Goal: Task Accomplishment & Management: Manage account settings

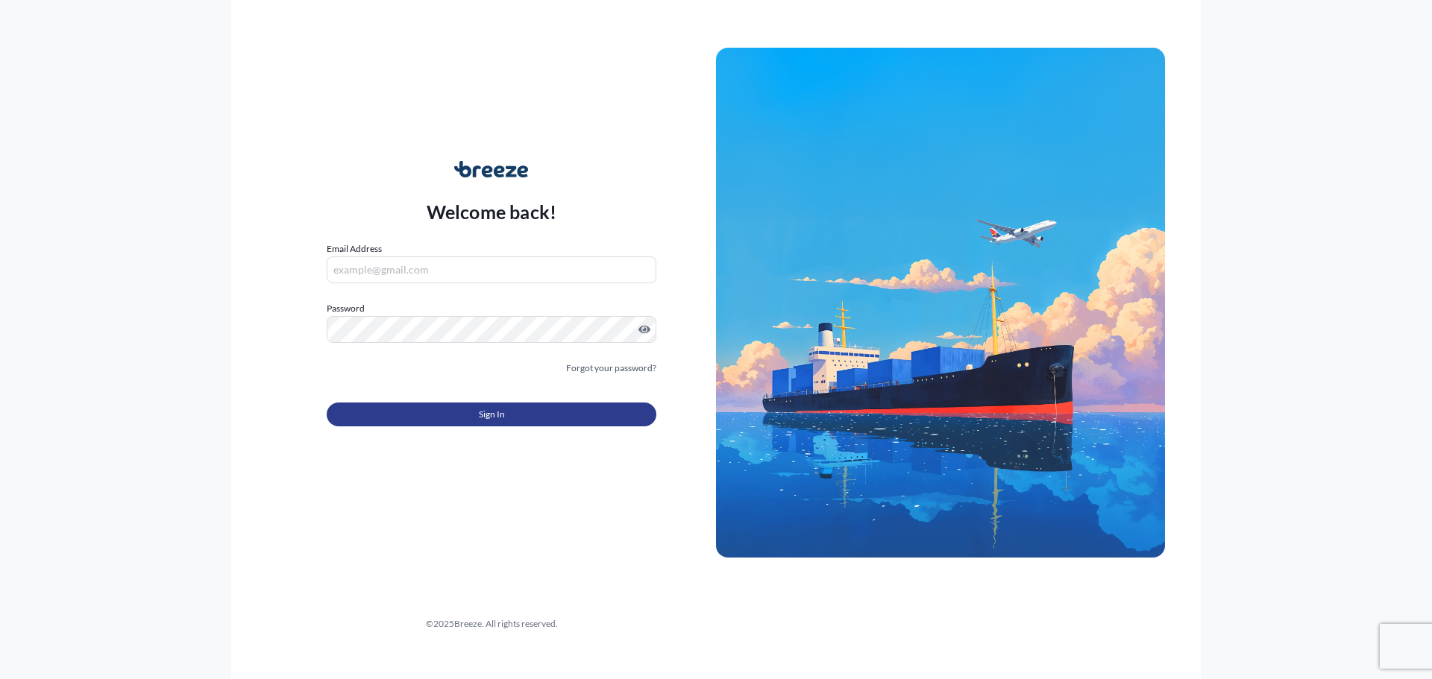
type input "[PERSON_NAME][EMAIL_ADDRESS][DOMAIN_NAME]"
click at [446, 423] on button "Sign In" at bounding box center [492, 415] width 330 height 24
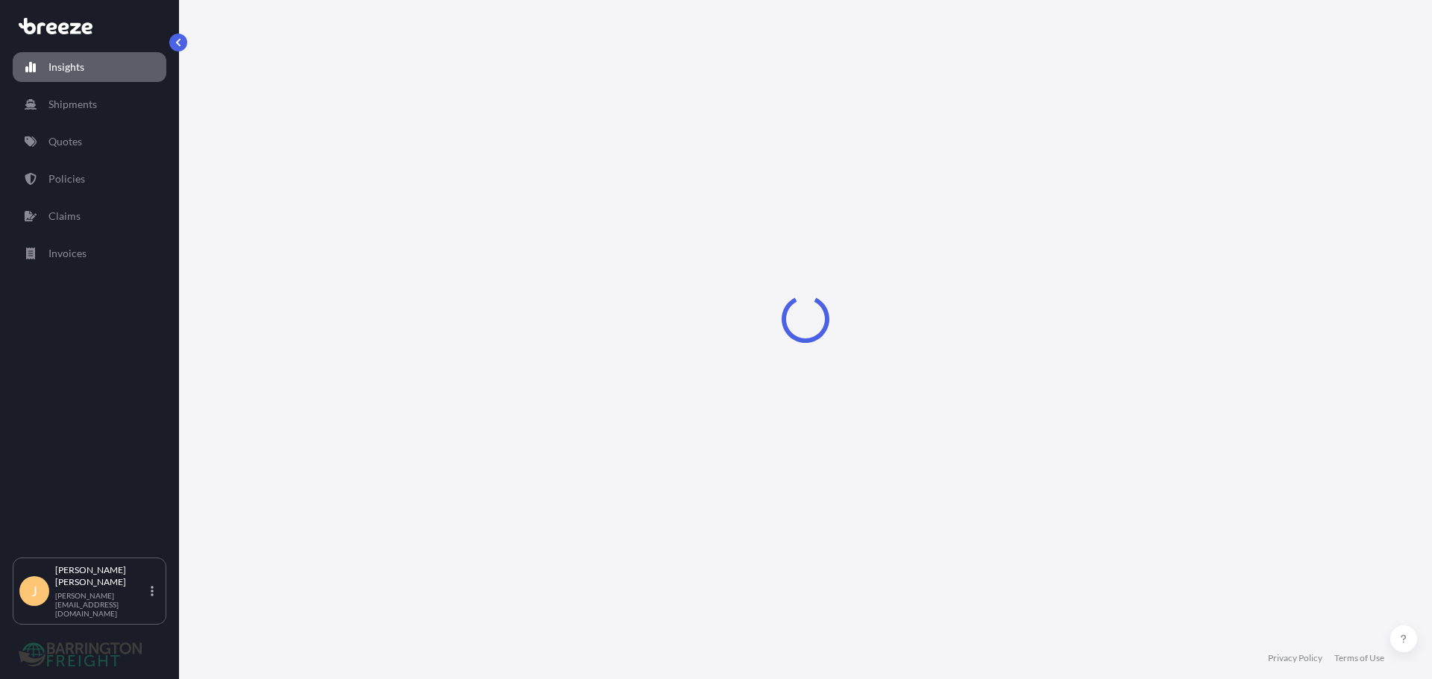
select select "2025"
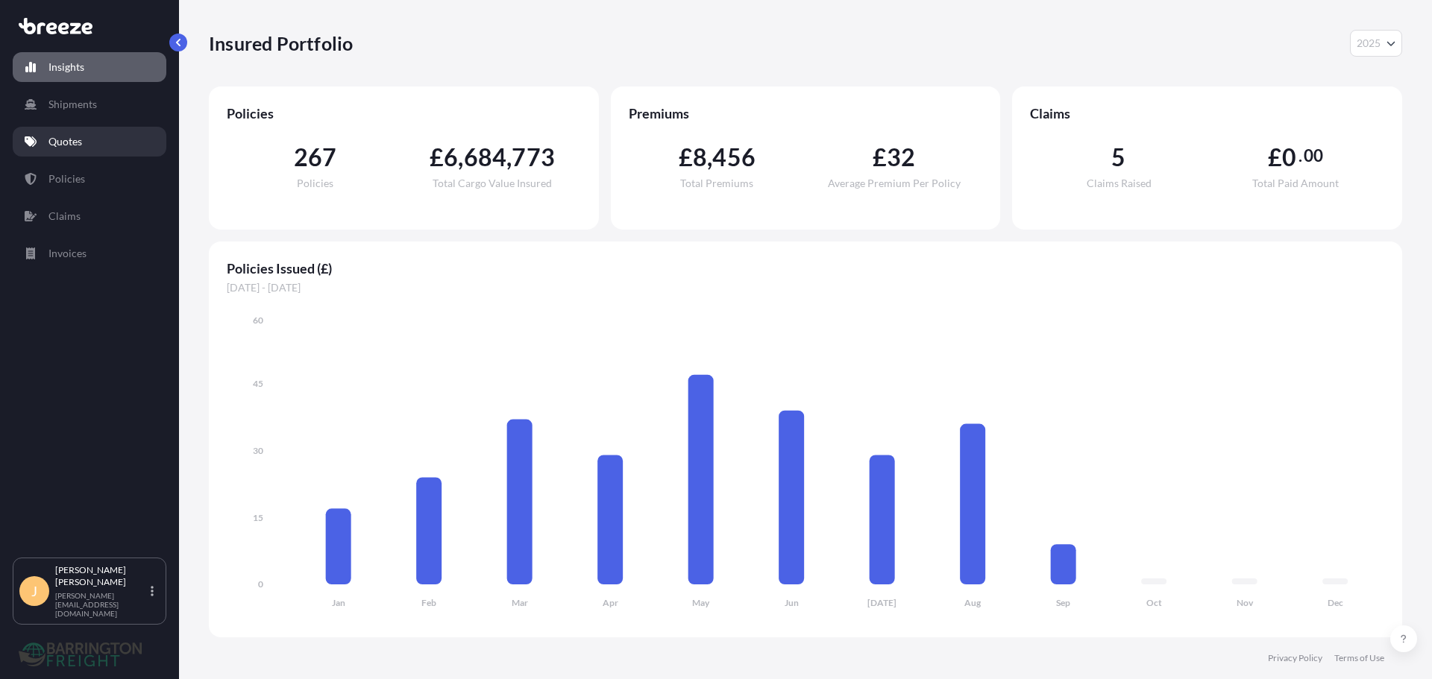
click at [58, 143] on p "Quotes" at bounding box center [65, 141] width 34 height 15
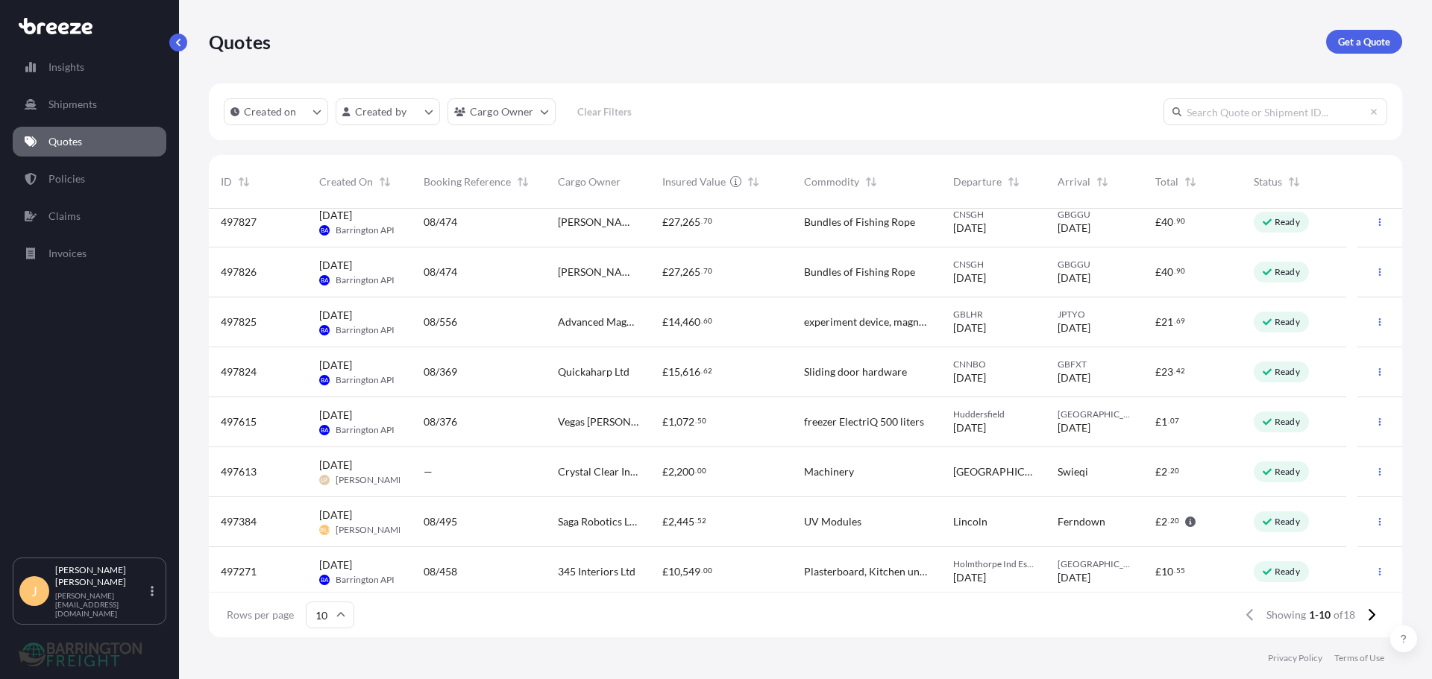
scroll to position [116, 0]
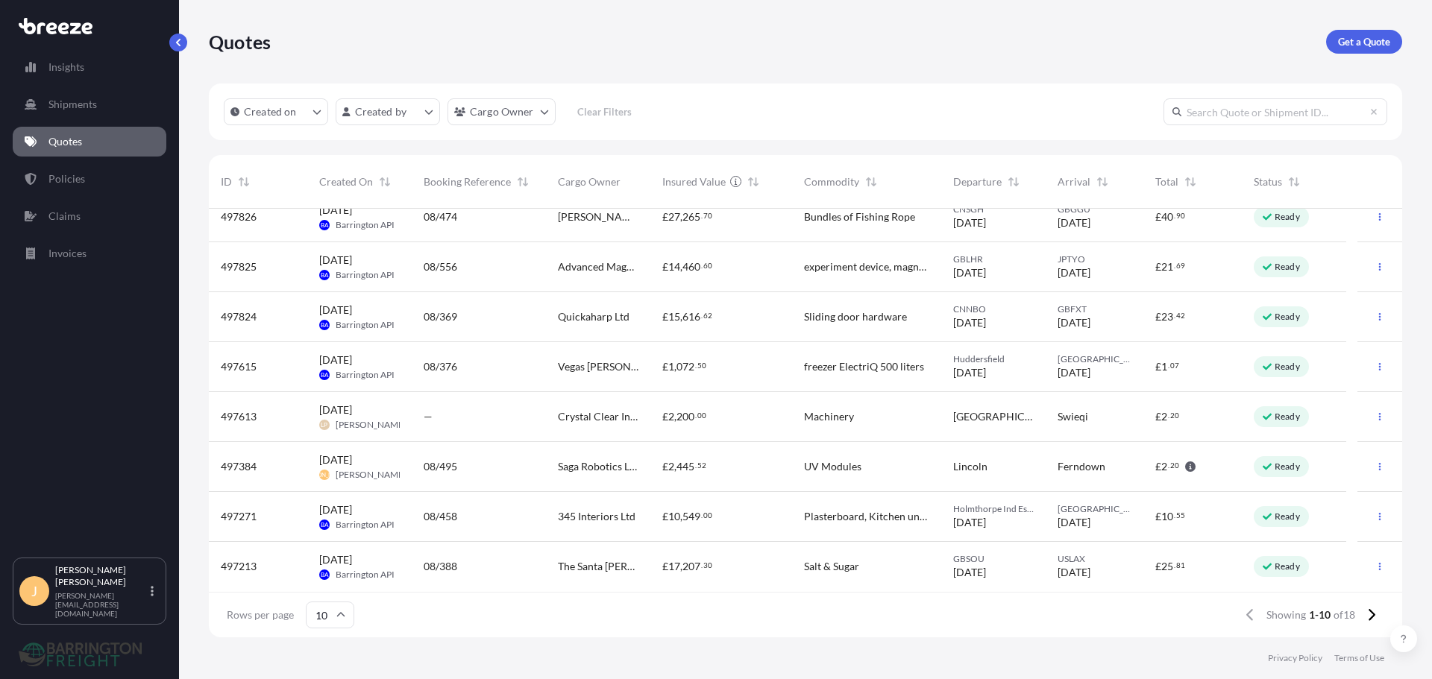
click at [666, 462] on span "£" at bounding box center [665, 467] width 6 height 10
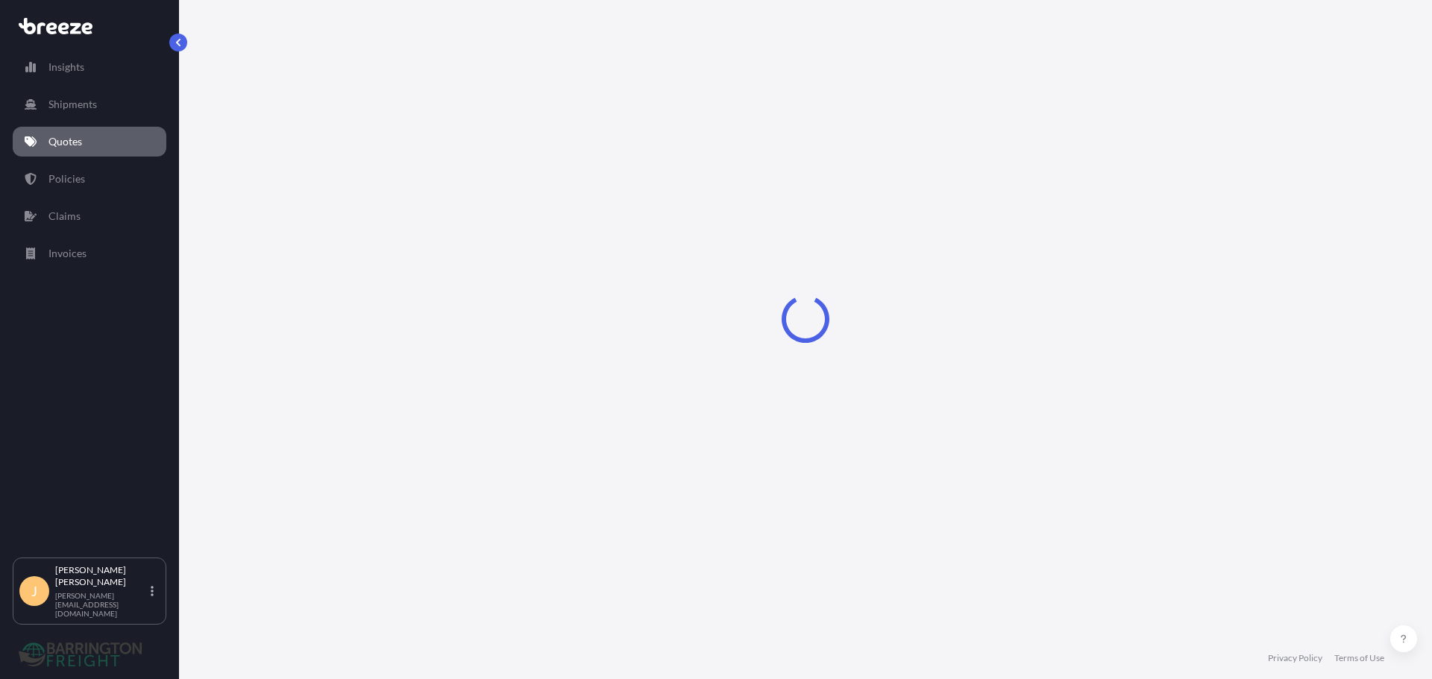
select select "Road"
select select "1"
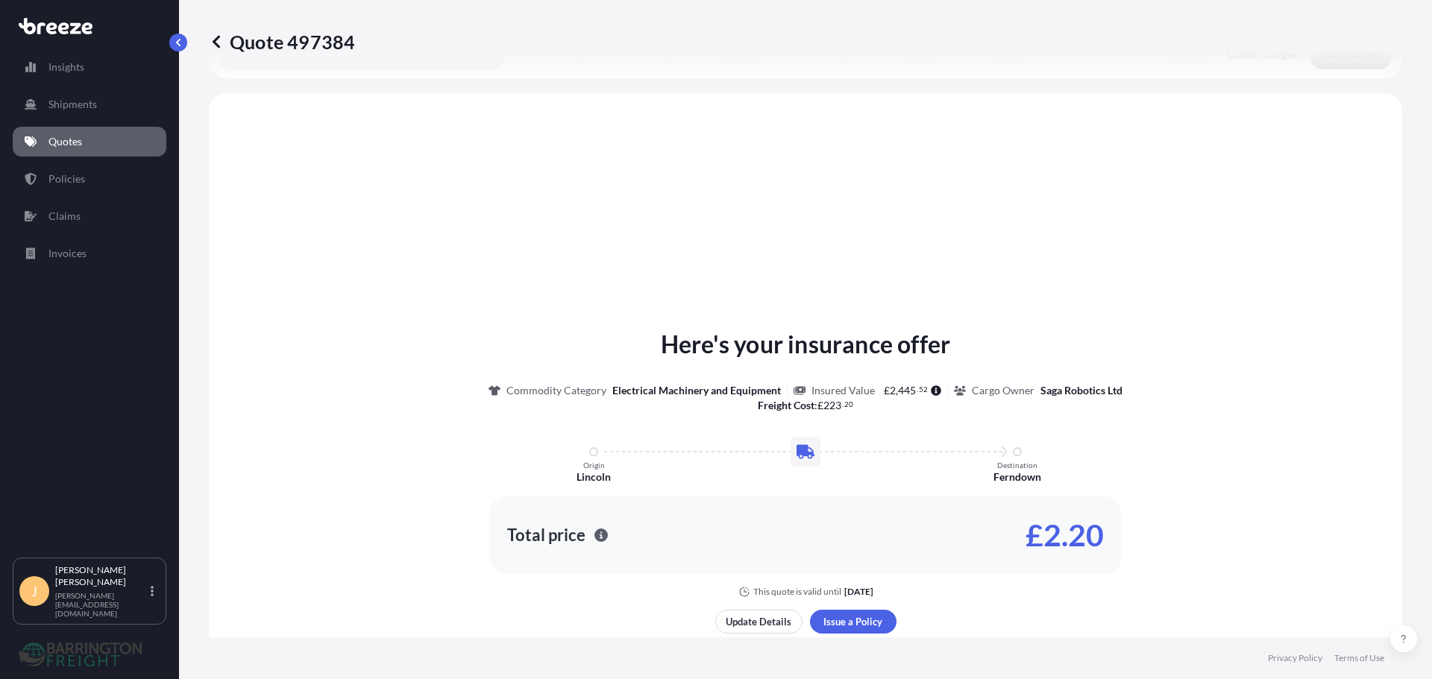
scroll to position [449, 0]
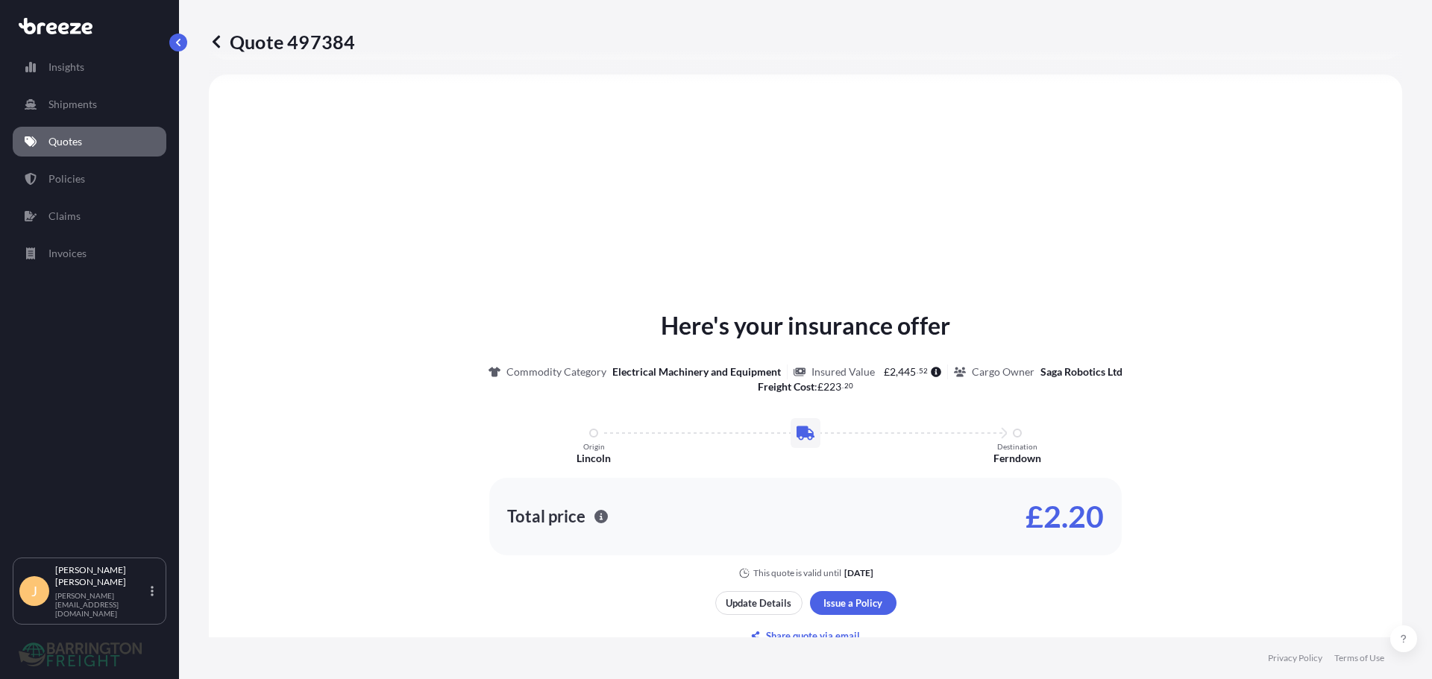
drag, startPoint x: 699, startPoint y: 391, endPoint x: 706, endPoint y: 387, distance: 8.3
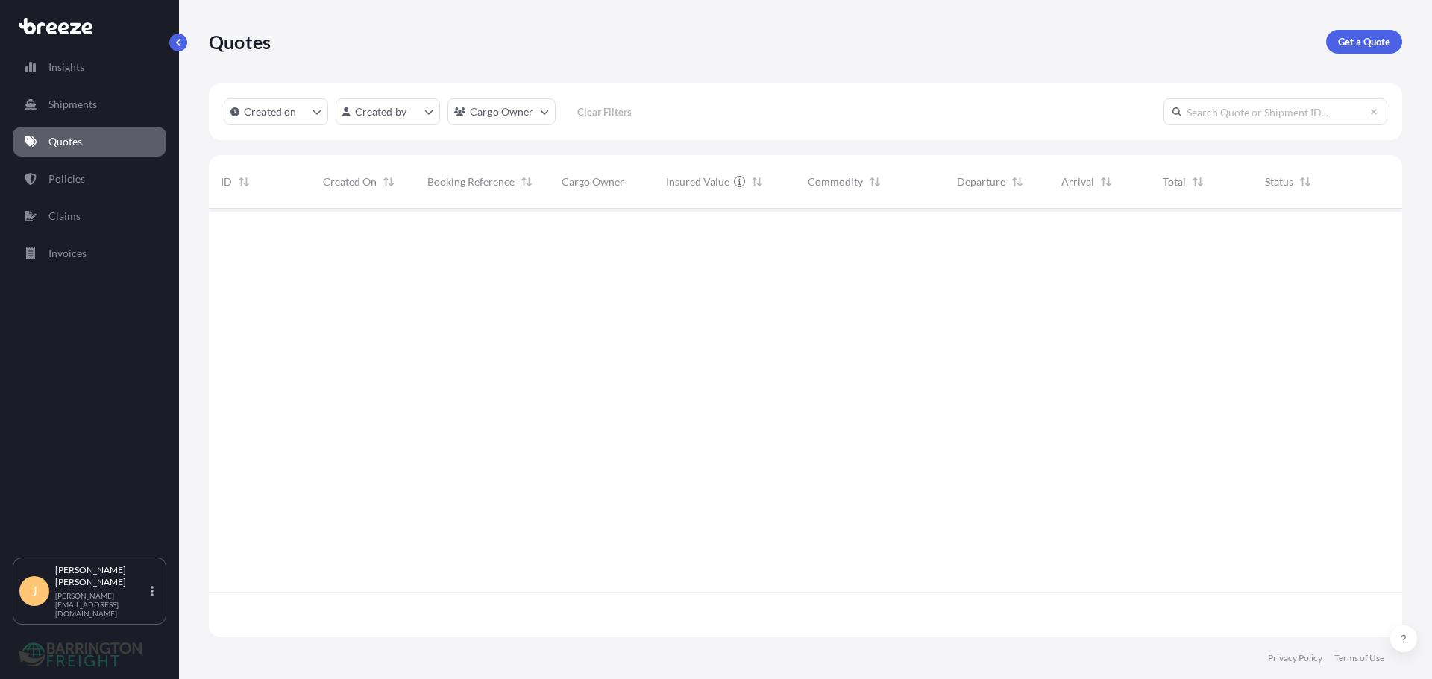
scroll to position [426, 1182]
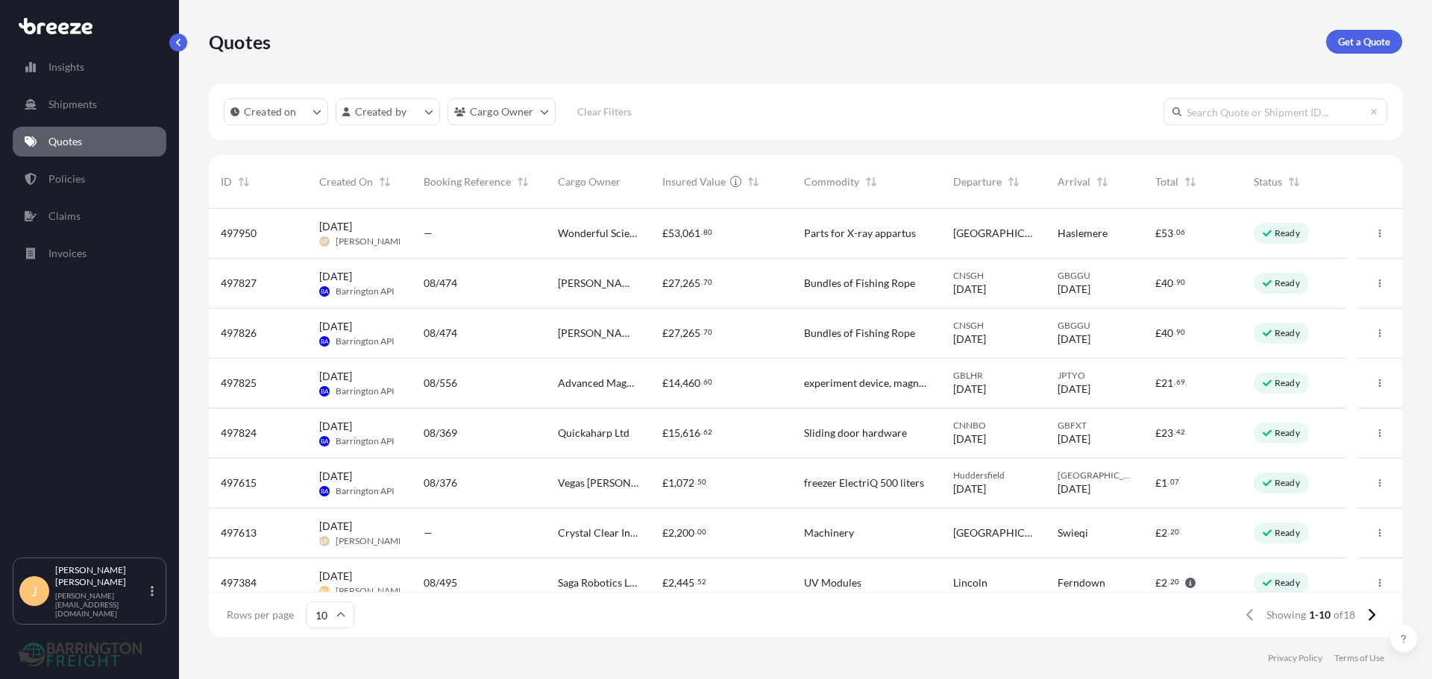
click at [1239, 105] on input "text" at bounding box center [1275, 111] width 224 height 27
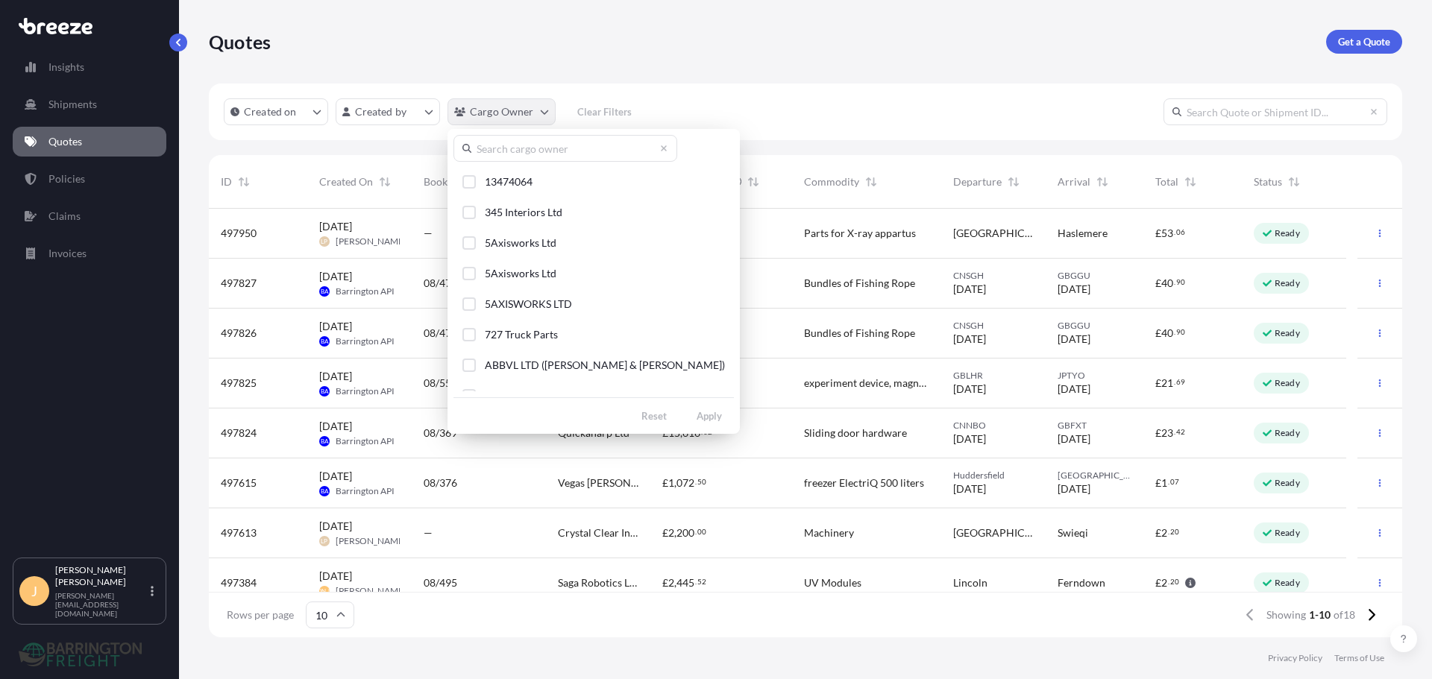
click at [505, 115] on html "Insights Shipments Quotes Policies Claims Invoices J [PERSON_NAME] [PERSON_NAME…" at bounding box center [716, 339] width 1432 height 679
click at [513, 154] on input "text" at bounding box center [565, 148] width 224 height 27
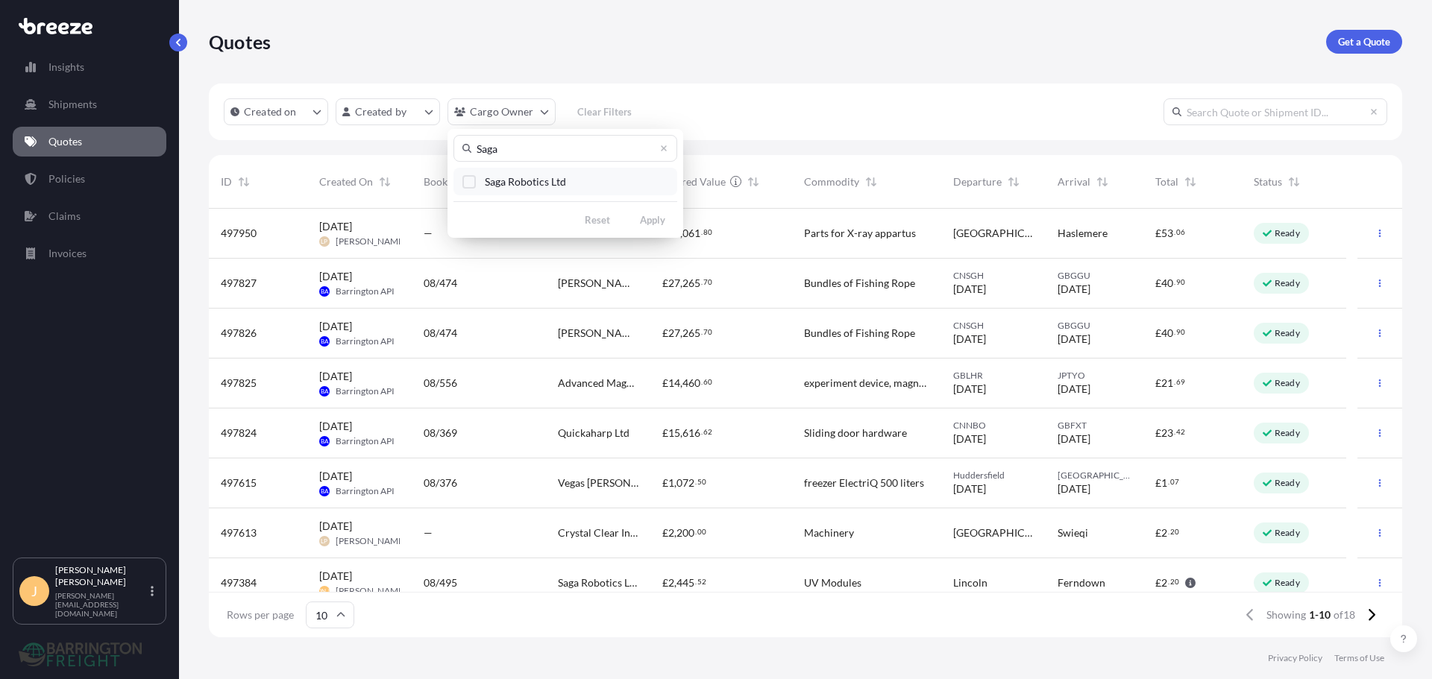
type input "Saga"
click at [547, 175] on span "Saga Robotics Ltd" at bounding box center [525, 182] width 81 height 15
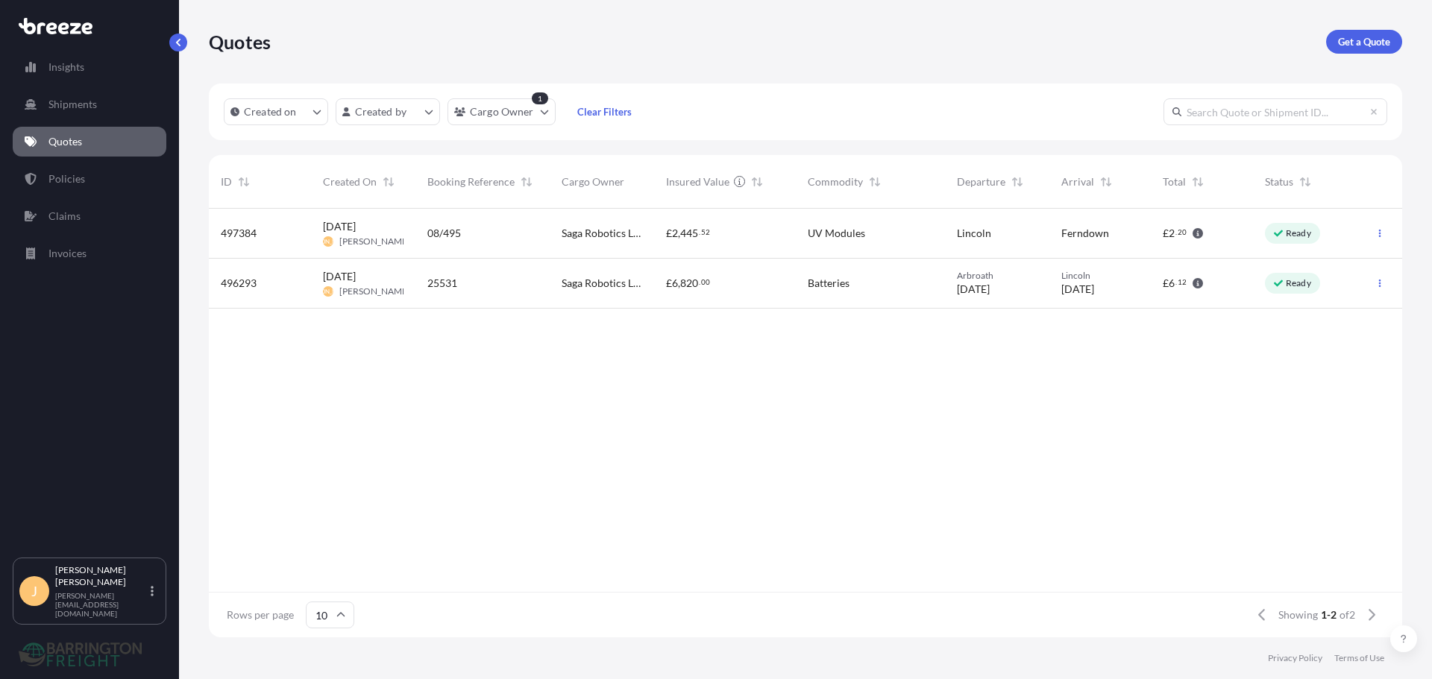
click at [853, 239] on span "UV Modules" at bounding box center [836, 233] width 57 height 15
select select "Road"
select select "1"
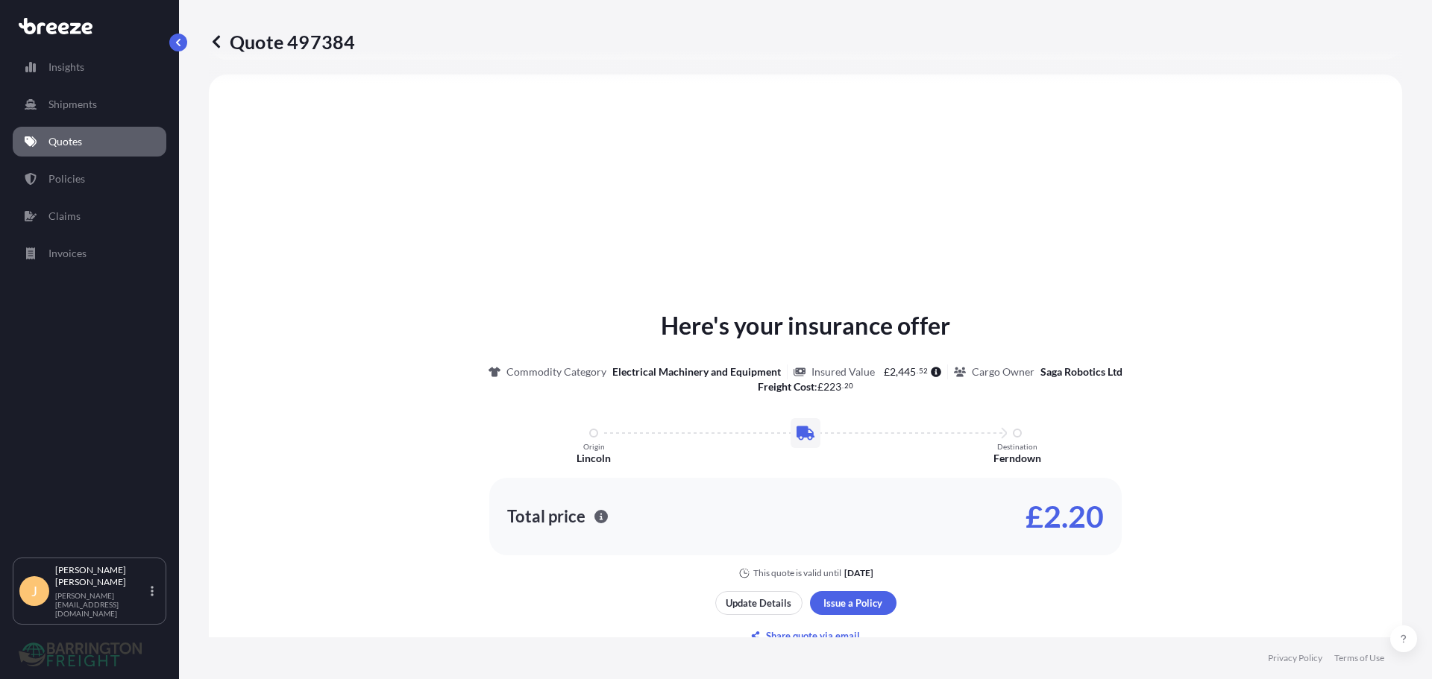
scroll to position [1, 0]
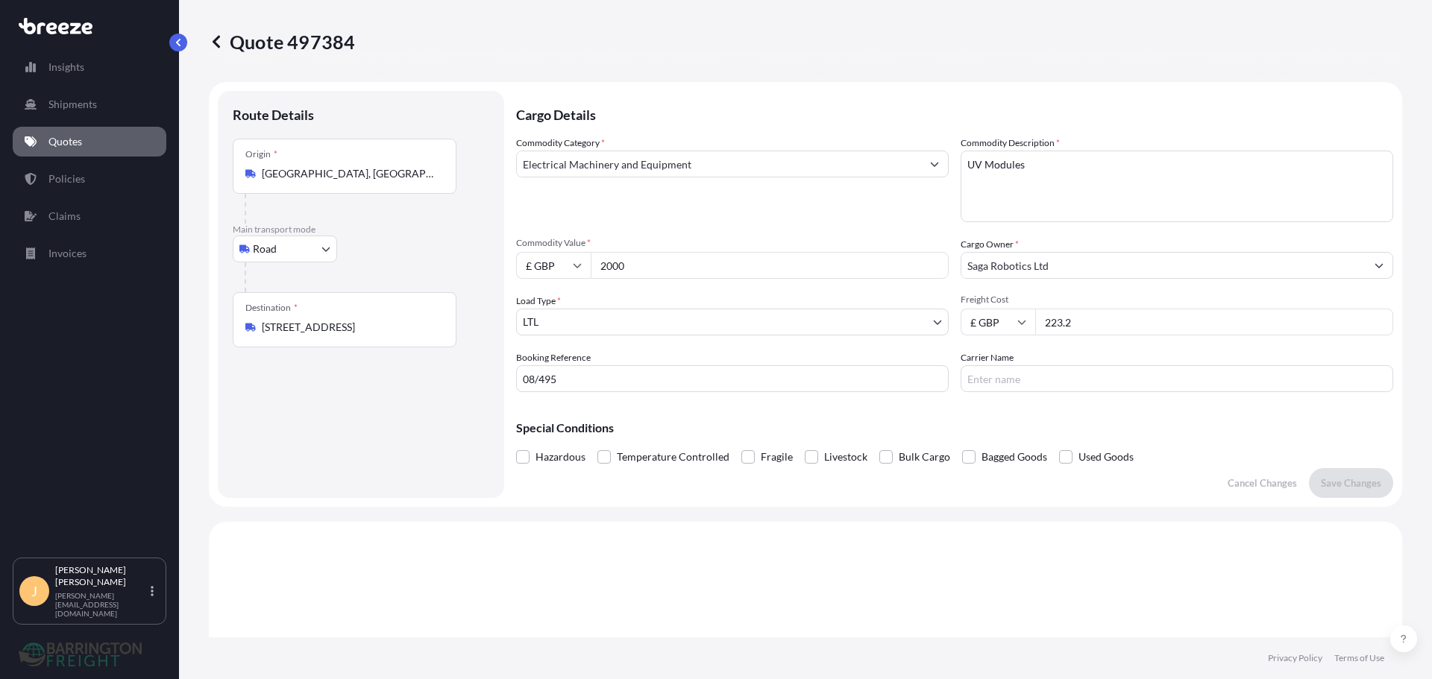
drag, startPoint x: 1036, startPoint y: 170, endPoint x: 877, endPoint y: 166, distance: 158.9
click at [877, 166] on div "Commodity Category * Electrical Machinery and Equipment Commodity Description *…" at bounding box center [954, 264] width 877 height 257
drag, startPoint x: 1066, startPoint y: 174, endPoint x: 714, endPoint y: 156, distance: 352.4
click at [714, 157] on div "Commodity Category * Electrical Machinery and Equipment Commodity Description *…" at bounding box center [954, 264] width 877 height 257
paste textarea "DAD modules"
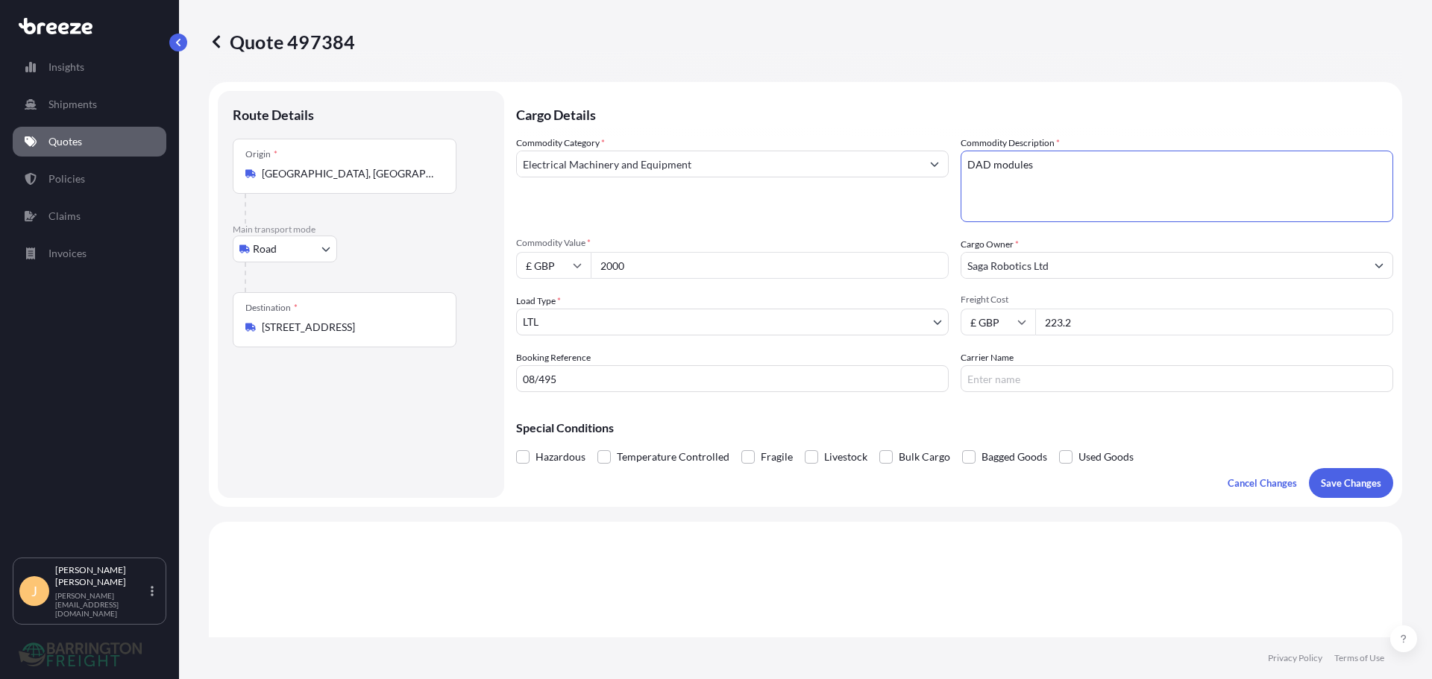
type textarea "DAD modules"
drag, startPoint x: 658, startPoint y: 274, endPoint x: 521, endPoint y: 279, distance: 137.3
click at [534, 264] on div "£ GBP 2000" at bounding box center [732, 265] width 433 height 27
type input "6000"
drag, startPoint x: 1000, startPoint y: 314, endPoint x: 981, endPoint y: 315, distance: 18.7
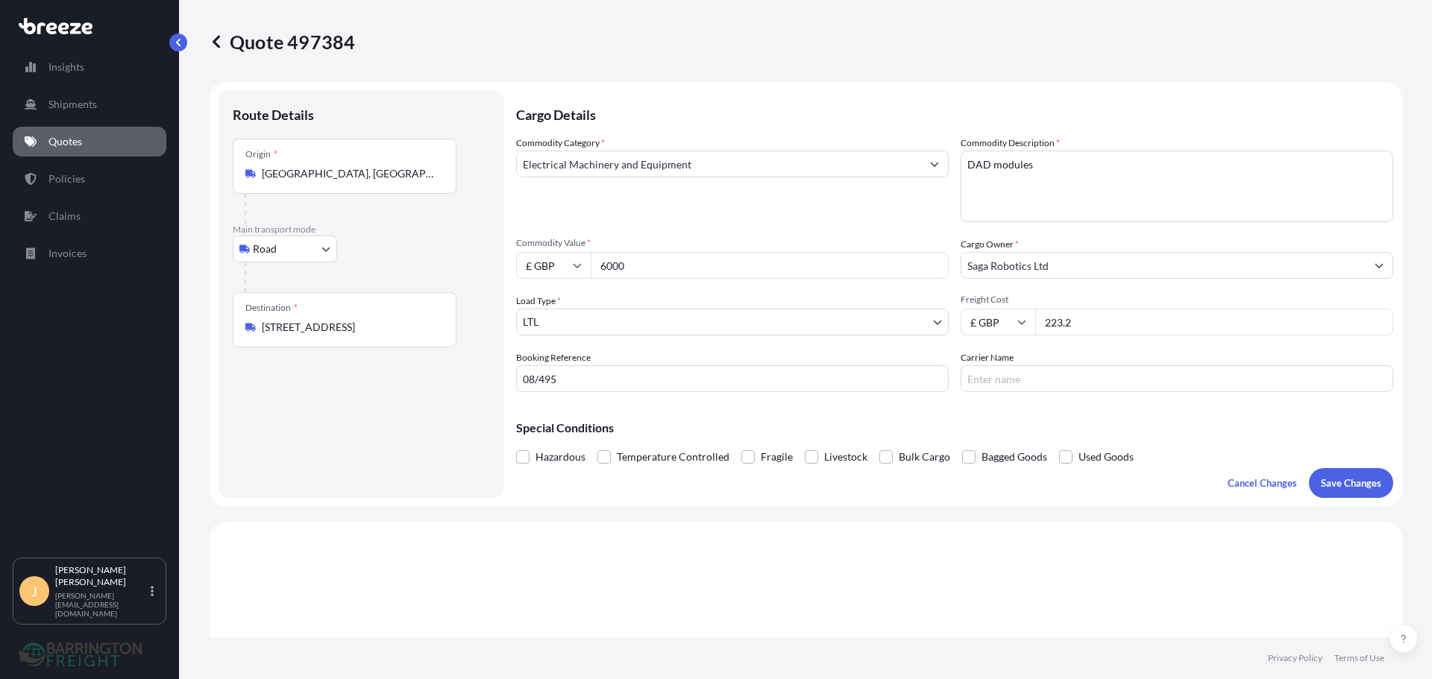
click at [981, 315] on div "£ GBP 223.2" at bounding box center [1177, 322] width 433 height 27
type input "181"
drag, startPoint x: 1066, startPoint y: 324, endPoint x: 962, endPoint y: 339, distance: 105.4
click at [963, 338] on div "Commodity Category * Electrical Machinery and Equipment Commodity Description *…" at bounding box center [954, 264] width 877 height 257
type input "190"
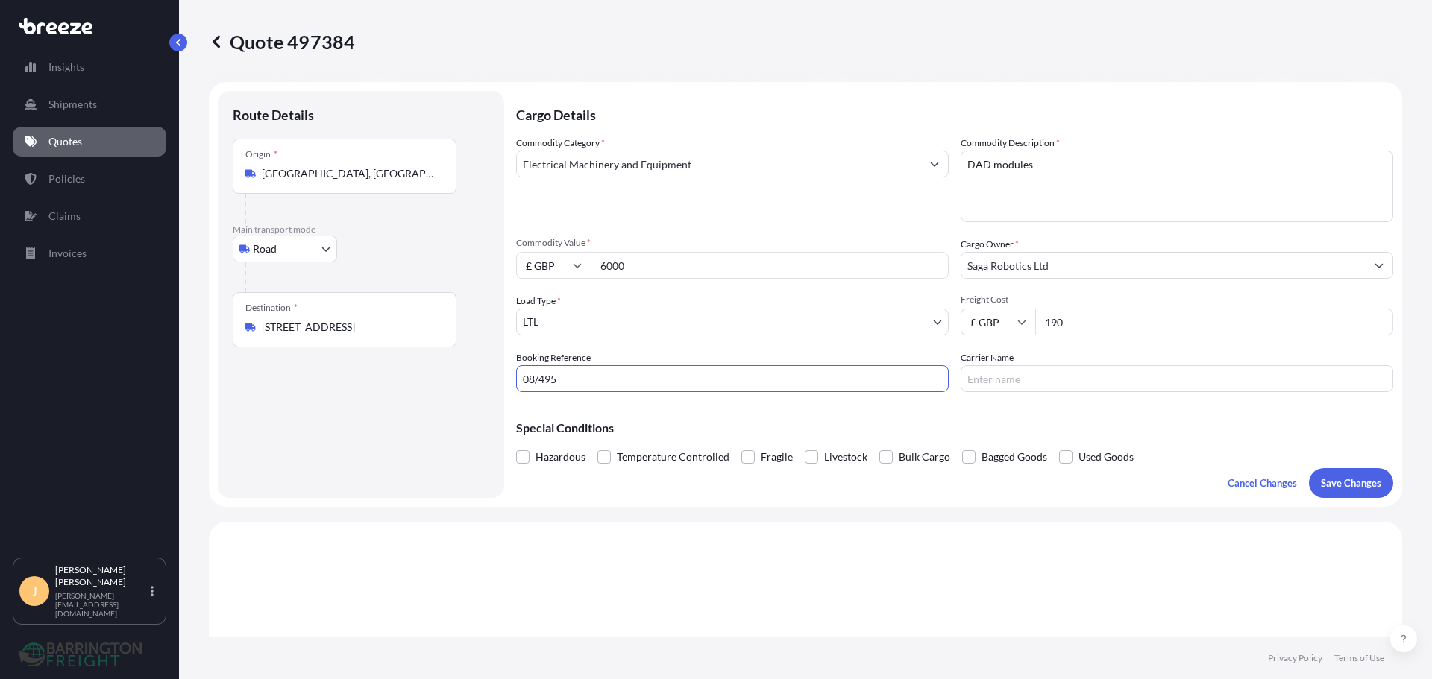
drag, startPoint x: 673, startPoint y: 387, endPoint x: 342, endPoint y: 366, distance: 331.0
click at [342, 366] on form "Route Details Place of loading Road Road Rail Origin * [GEOGRAPHIC_DATA], [GEOG…" at bounding box center [805, 294] width 1193 height 425
type input "09/118"
click at [1072, 430] on p "Special Conditions" at bounding box center [954, 428] width 877 height 12
click at [741, 453] on span at bounding box center [747, 456] width 13 height 13
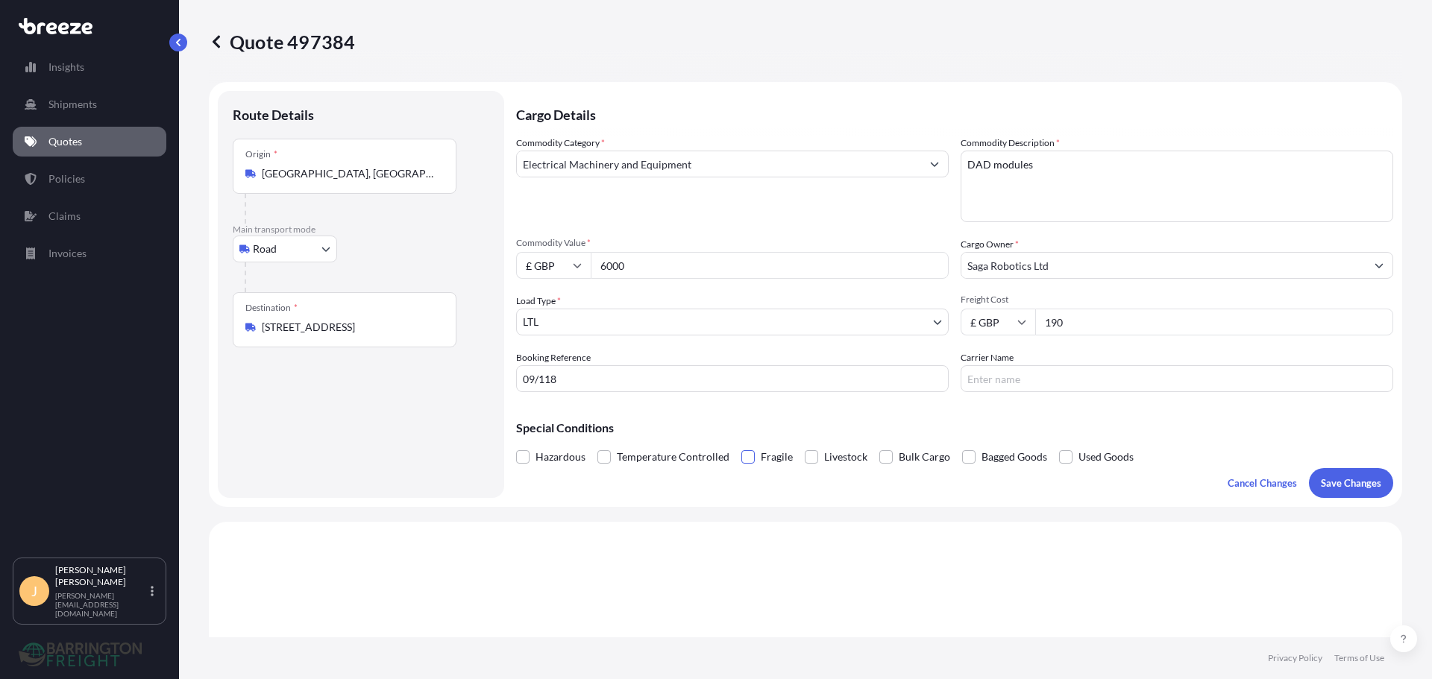
click at [741, 446] on input "Fragile" at bounding box center [741, 446] width 0 height 0
click at [1342, 482] on p "Save Changes" at bounding box center [1351, 483] width 60 height 15
select select "Road"
select select "1"
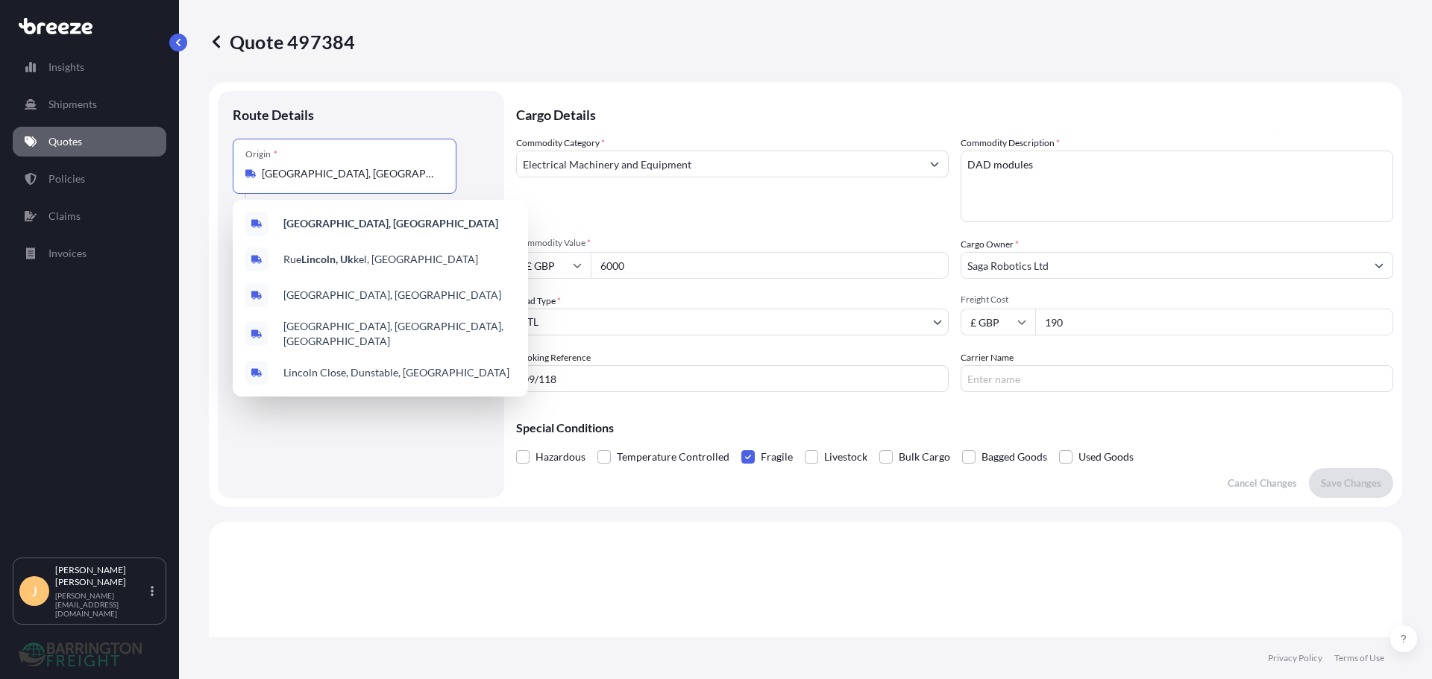
drag, startPoint x: 350, startPoint y: 166, endPoint x: 274, endPoint y: 171, distance: 76.2
click at [274, 171] on div "Origin * [GEOGRAPHIC_DATA], [GEOGRAPHIC_DATA]" at bounding box center [345, 166] width 224 height 55
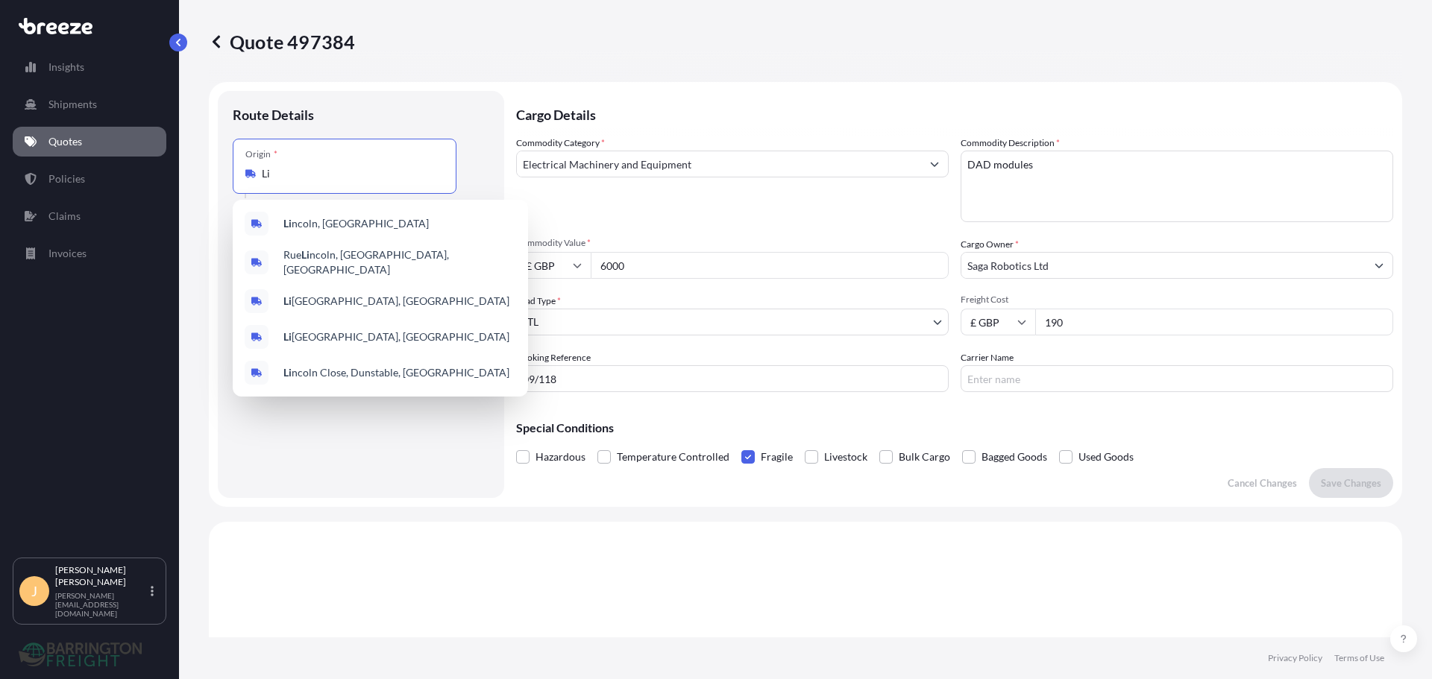
type input "L"
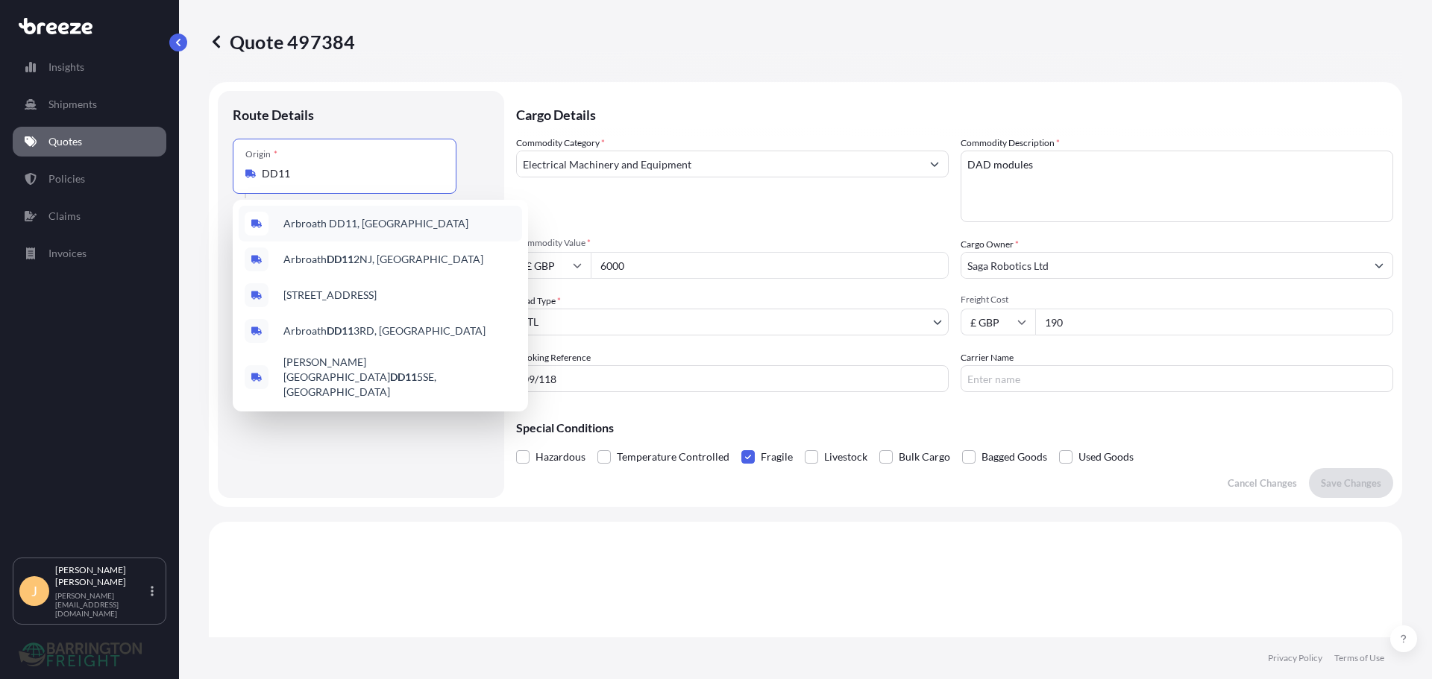
click at [347, 225] on span "Arbroath DD11, [GEOGRAPHIC_DATA]" at bounding box center [375, 223] width 185 height 15
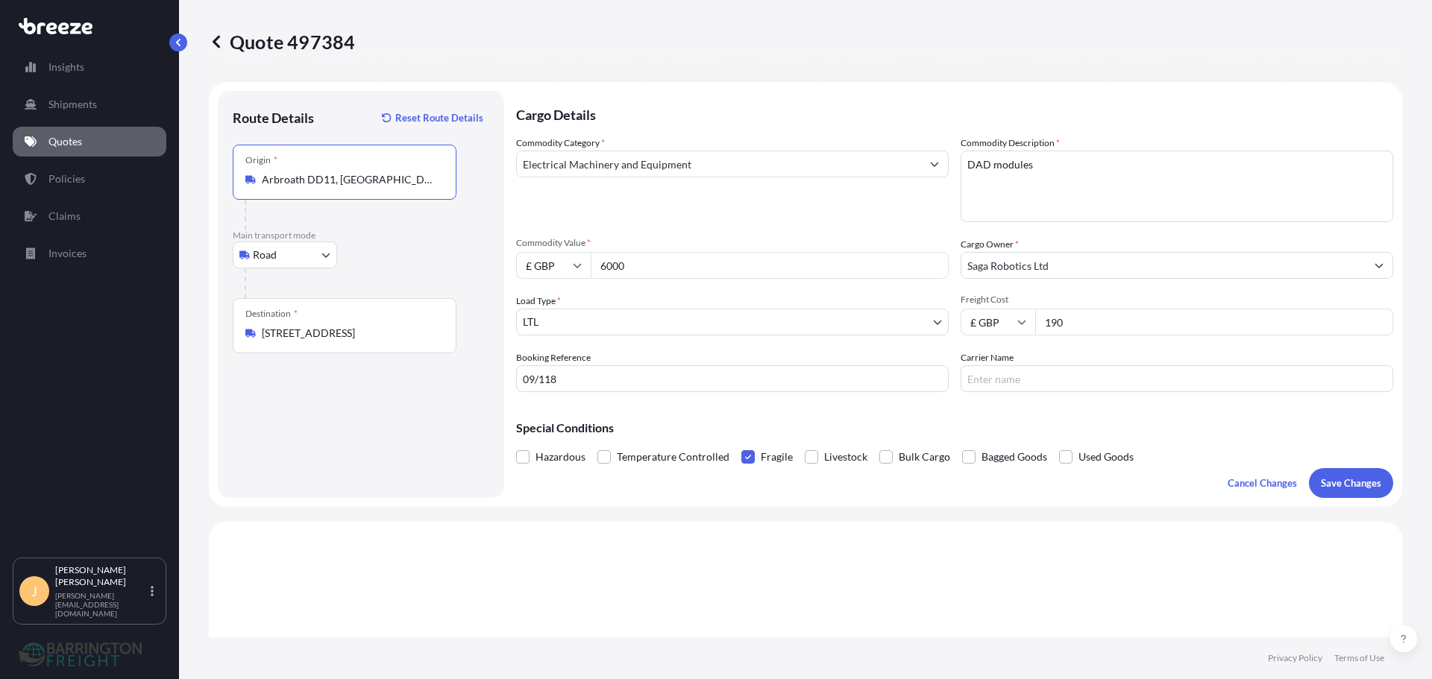
type input "Arbroath DD11, [GEOGRAPHIC_DATA]"
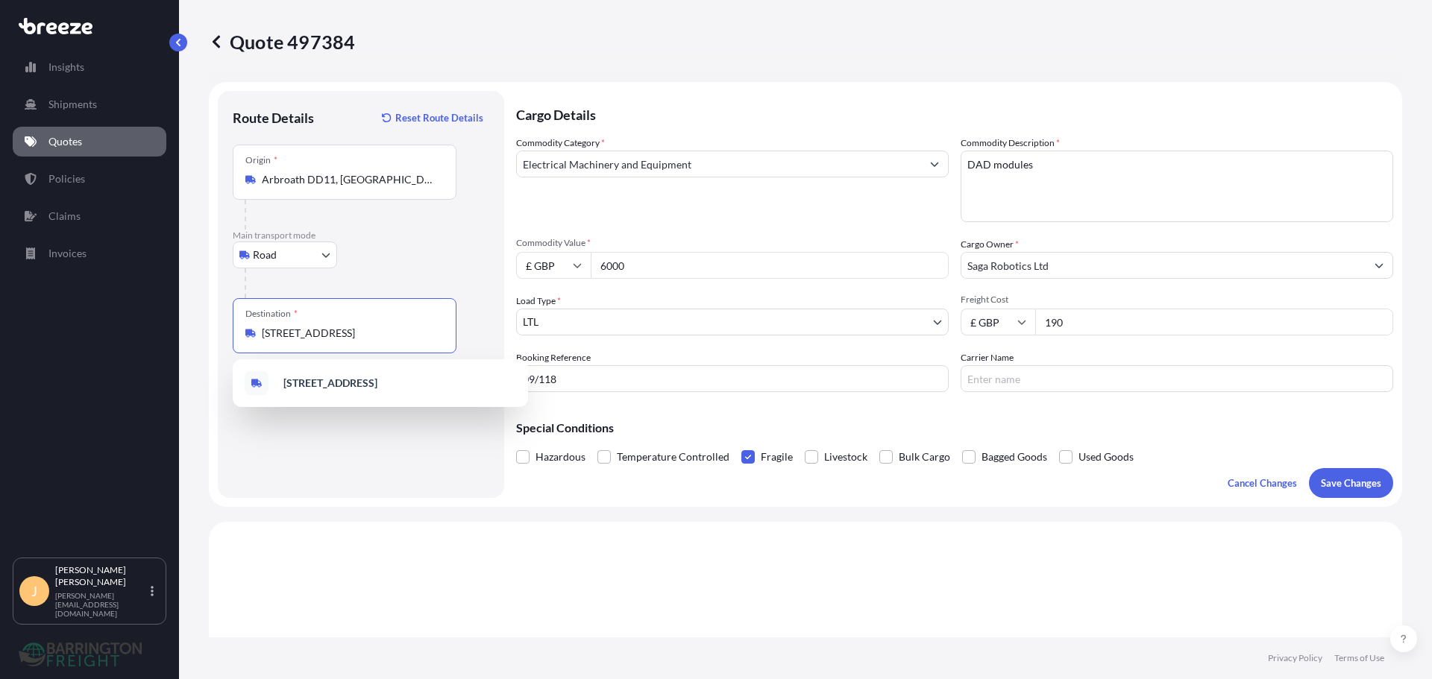
drag, startPoint x: 429, startPoint y: 336, endPoint x: 198, endPoint y: 314, distance: 232.3
click at [198, 314] on div "Quote 497384 Route Details Reset Route Details Place of loading Road Road Rail …" at bounding box center [805, 319] width 1253 height 638
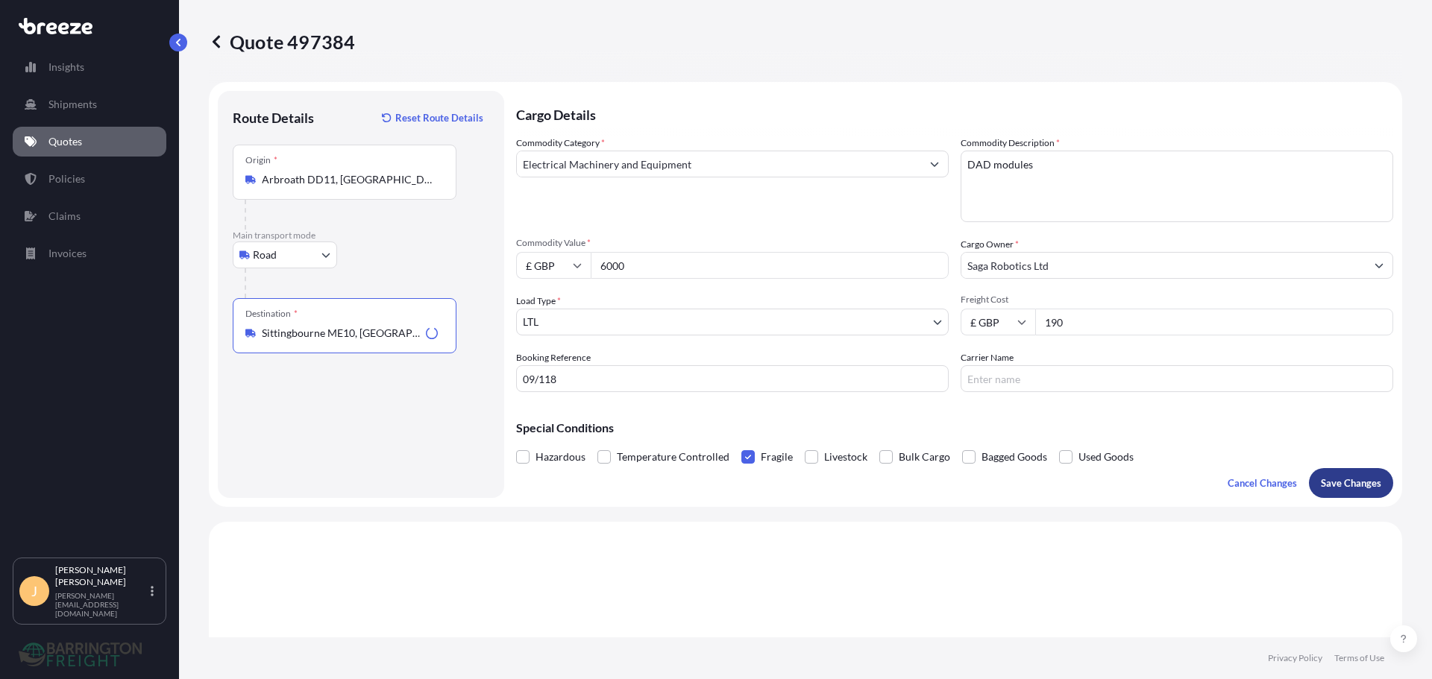
type input "Sittingbourne ME10, [GEOGRAPHIC_DATA]"
click at [1334, 477] on p "Save Changes" at bounding box center [1351, 483] width 60 height 15
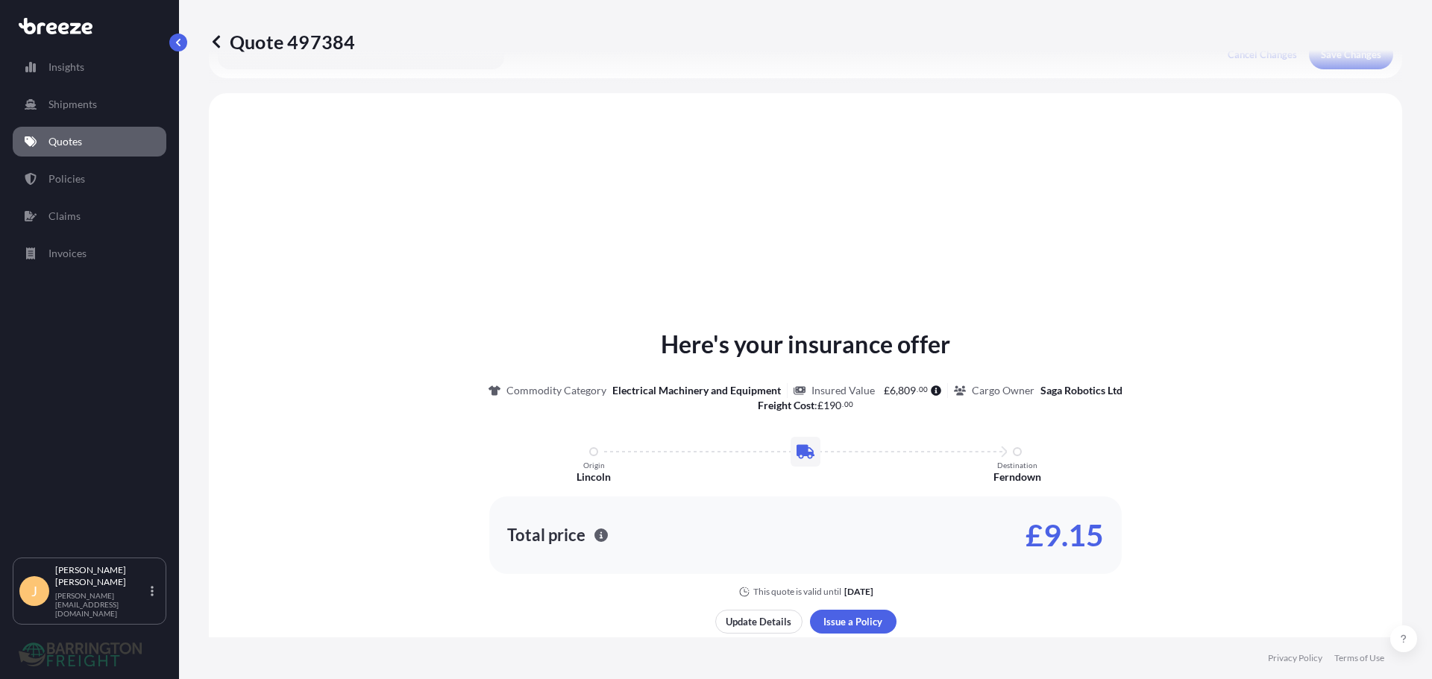
scroll to position [449, 0]
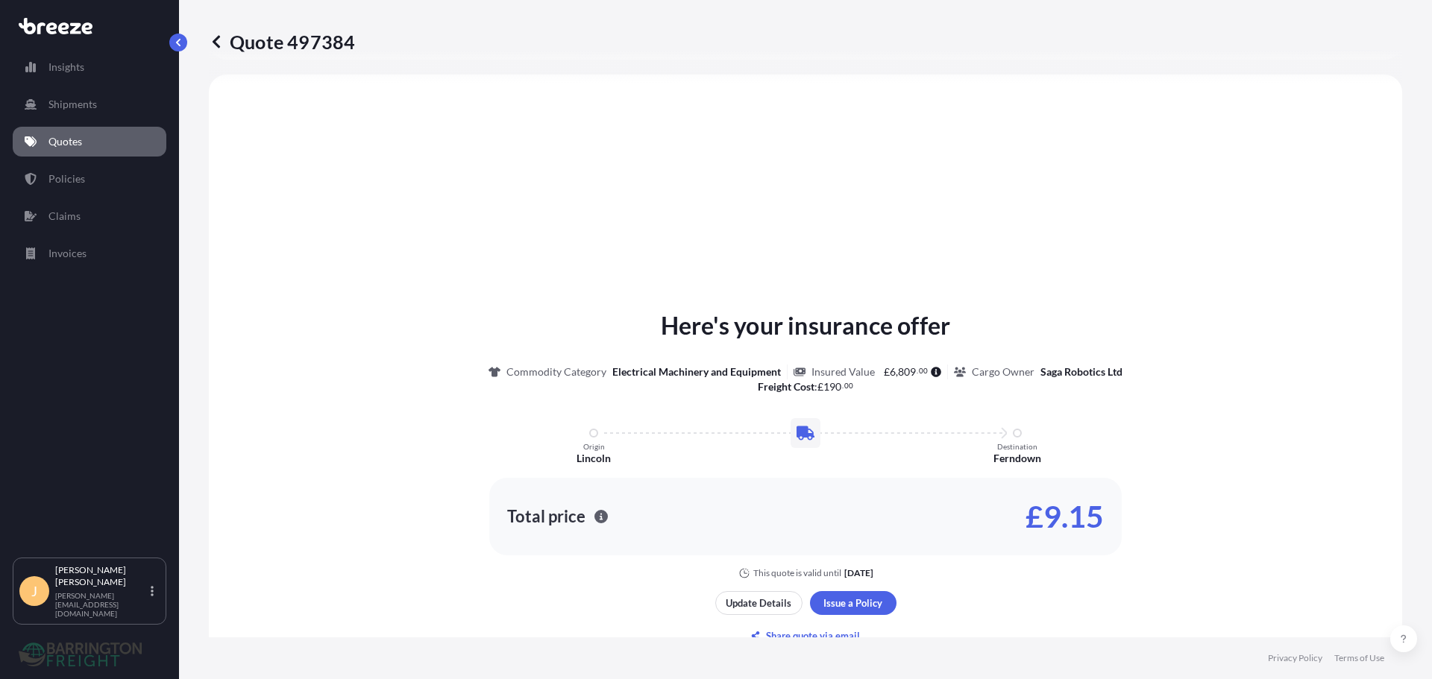
select select "Road"
select select "1"
